Goal: Information Seeking & Learning: Learn about a topic

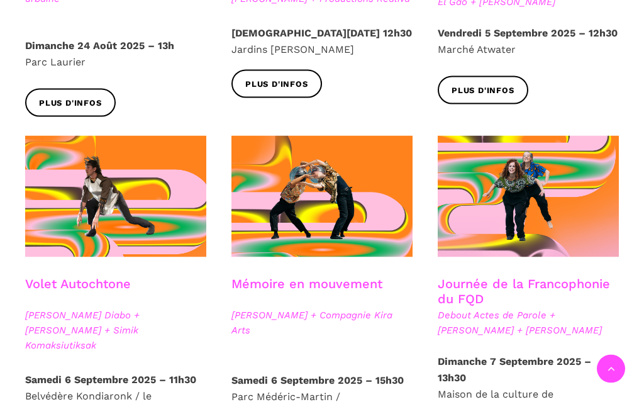
scroll to position [580, 0]
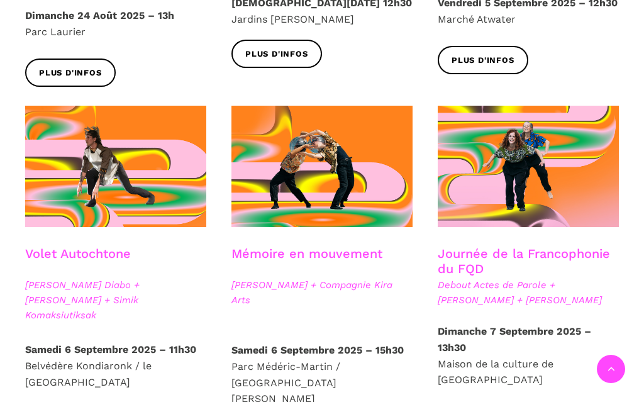
click at [551, 259] on link "Journée de la Francophonie du FQD" at bounding box center [524, 261] width 172 height 30
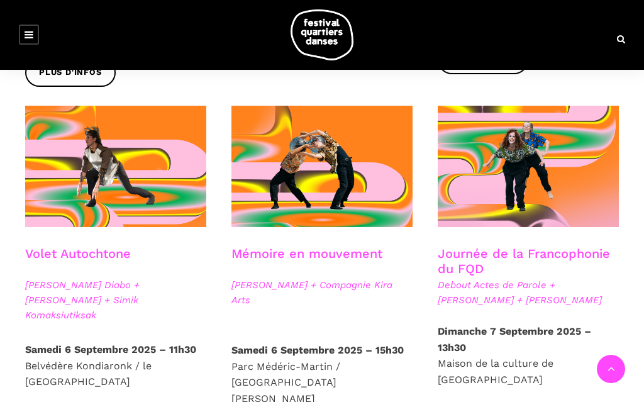
scroll to position [580, 0]
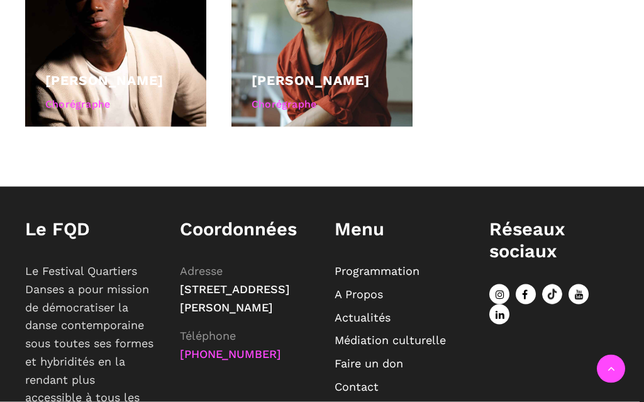
scroll to position [813, 0]
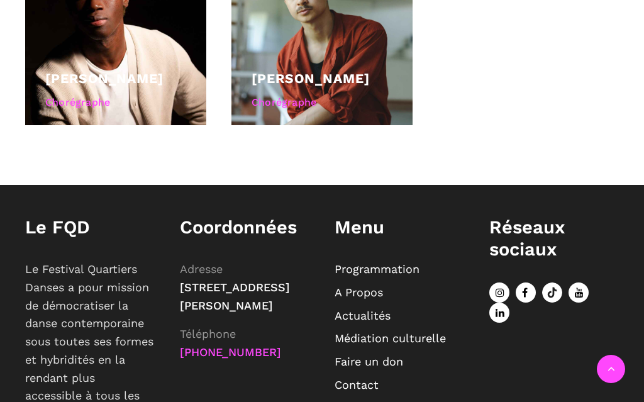
click at [230, 312] on span "[STREET_ADDRESS][PERSON_NAME]" at bounding box center [235, 296] width 110 height 31
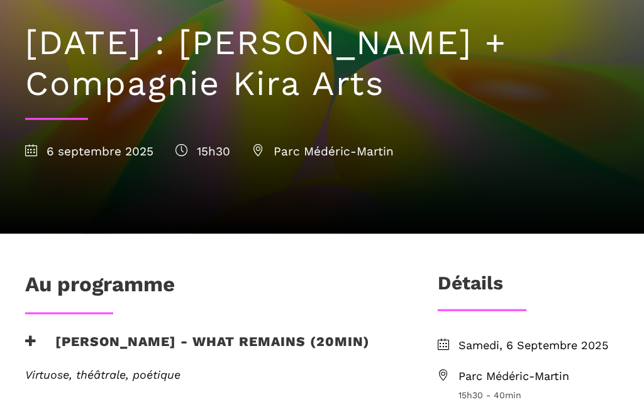
scroll to position [120, 0]
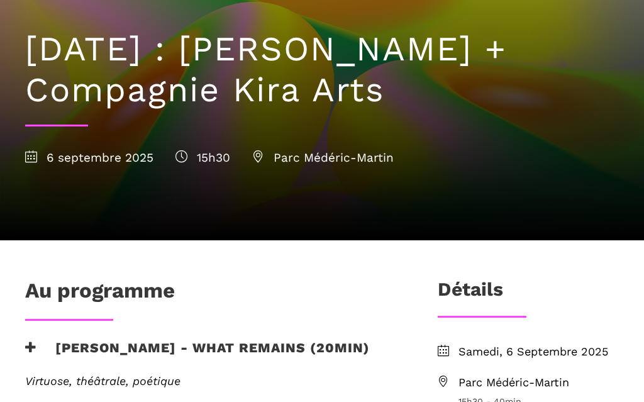
click at [367, 157] on span "Parc Médéric-Martin" at bounding box center [323, 157] width 142 height 14
click at [324, 162] on span "Parc Médéric-Martin" at bounding box center [323, 157] width 142 height 14
click at [264, 158] on icon at bounding box center [258, 156] width 12 height 12
click at [261, 163] on span "Parc Médéric-Martin" at bounding box center [323, 157] width 142 height 14
click at [324, 159] on span "Parc Médéric-Martin" at bounding box center [323, 157] width 142 height 14
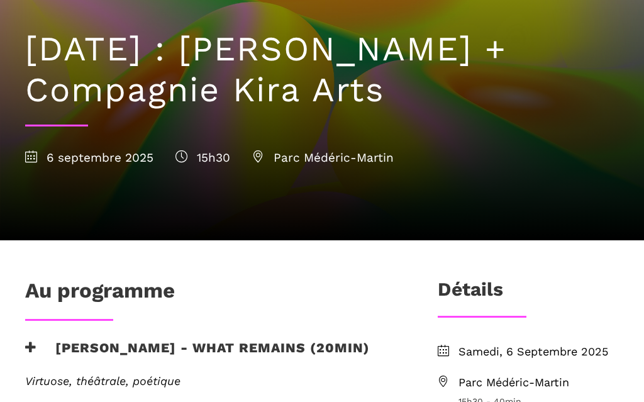
click at [343, 157] on span "Parc Médéric-Martin" at bounding box center [323, 157] width 142 height 14
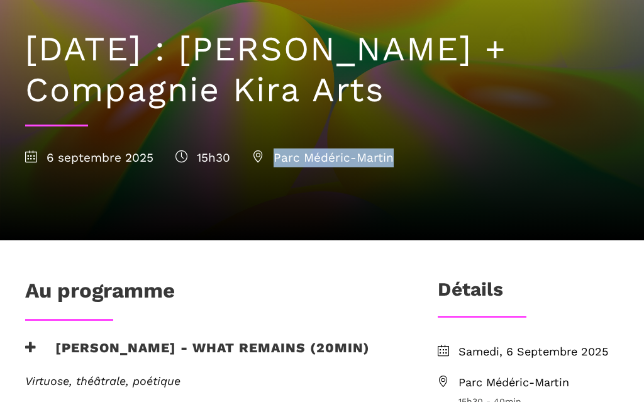
copy span "Parc Médéric-Martin"
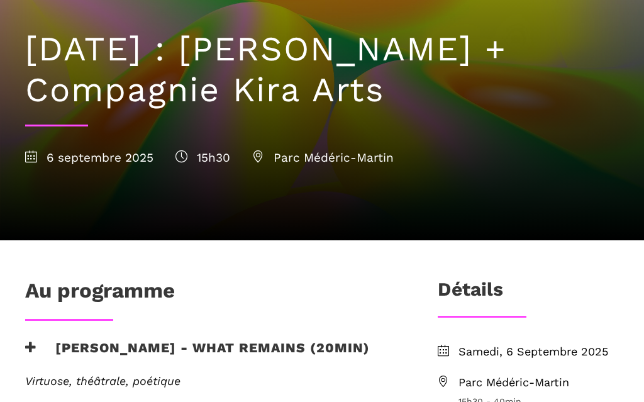
click at [490, 158] on div "[DATE] 15h30 [GEOGRAPHIC_DATA]-Martin" at bounding box center [322, 158] width 594 height 19
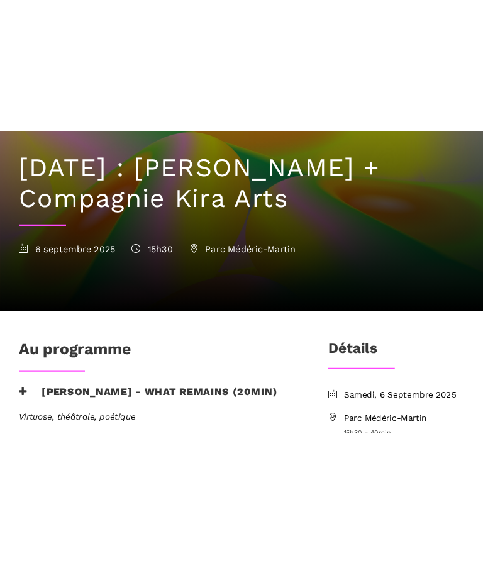
scroll to position [0, 0]
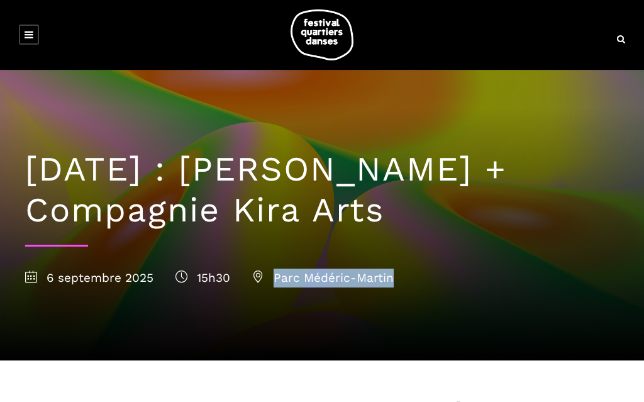
copy span "Parc Médéric-Martin"
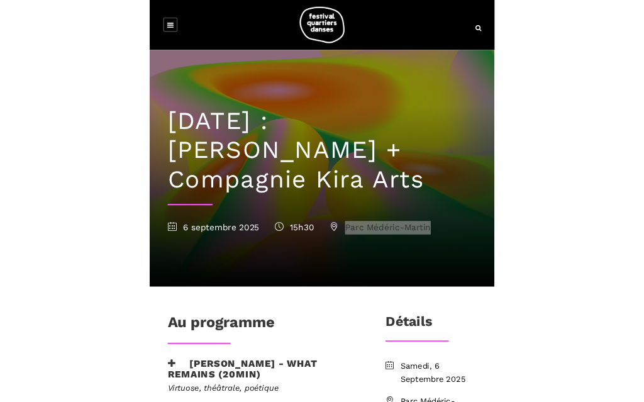
scroll to position [120, 0]
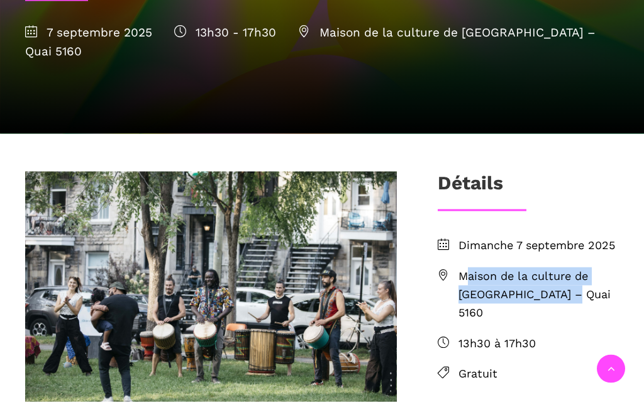
scroll to position [282, 0]
